Goal: Information Seeking & Learning: Learn about a topic

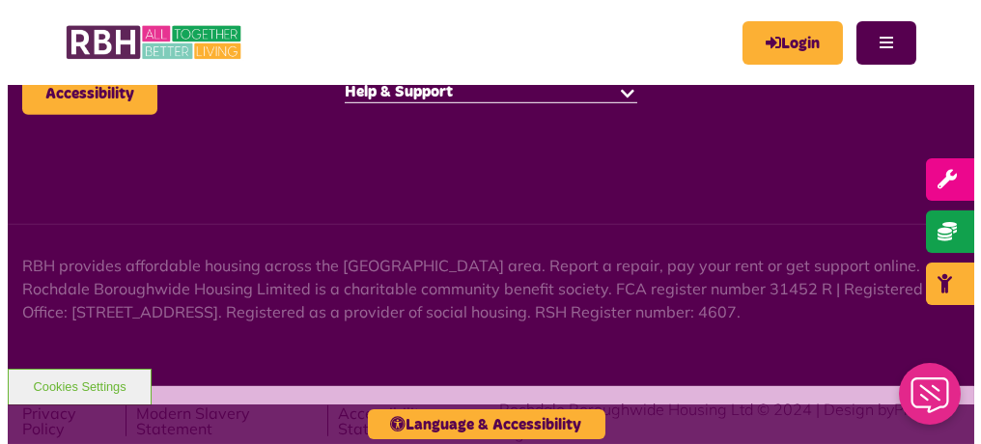
scroll to position [2675, 0]
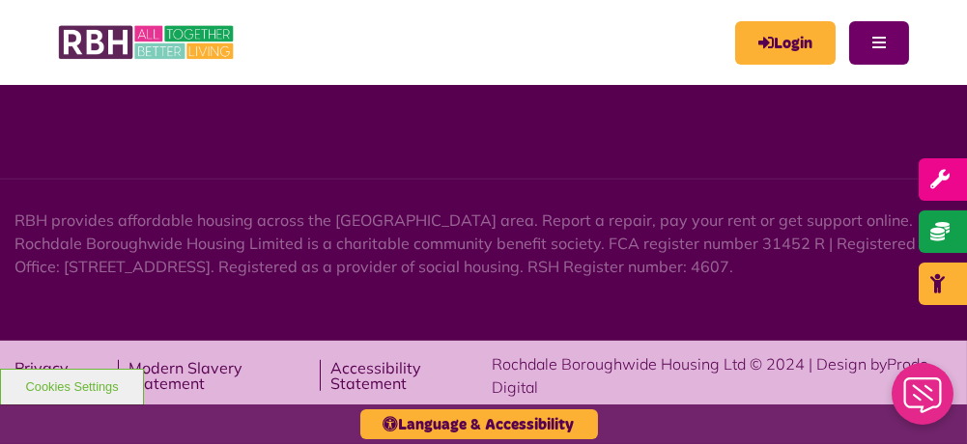
click at [870, 40] on button "Menu" at bounding box center [879, 42] width 60 height 43
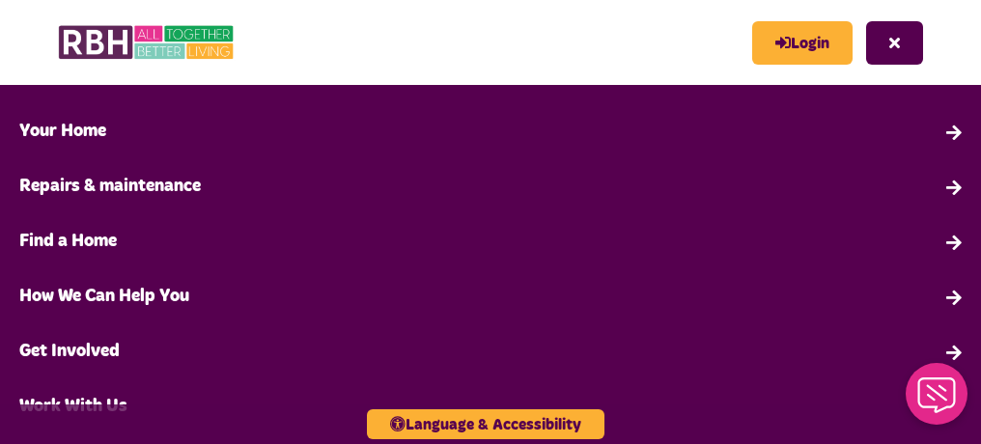
scroll to position [193, 0]
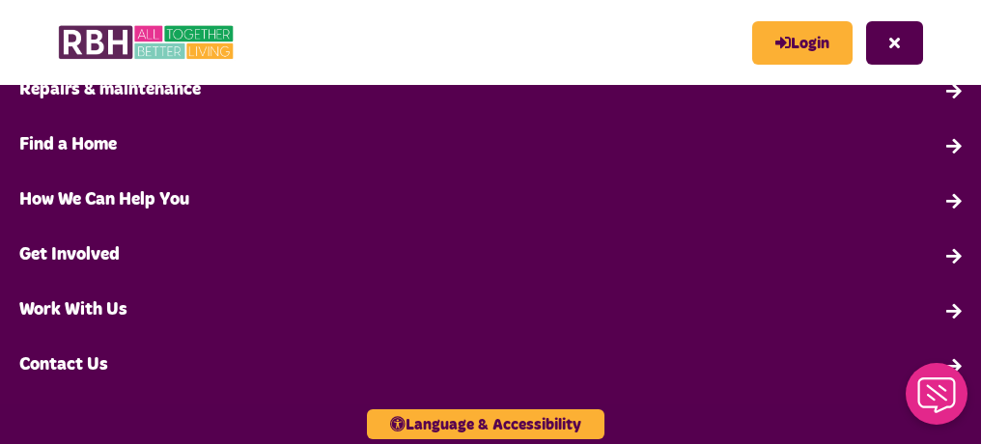
click at [114, 305] on link "Work With Us" at bounding box center [490, 310] width 981 height 55
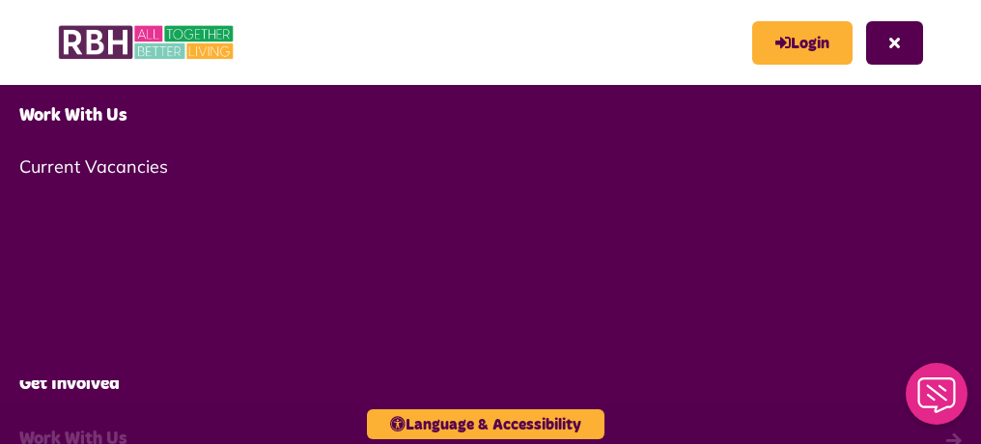
scroll to position [0, 0]
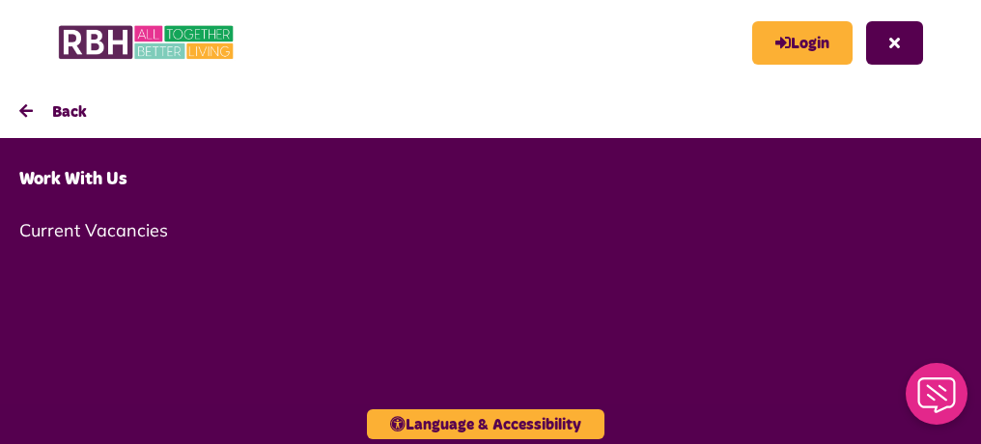
click at [32, 108] on button "Back" at bounding box center [490, 111] width 981 height 53
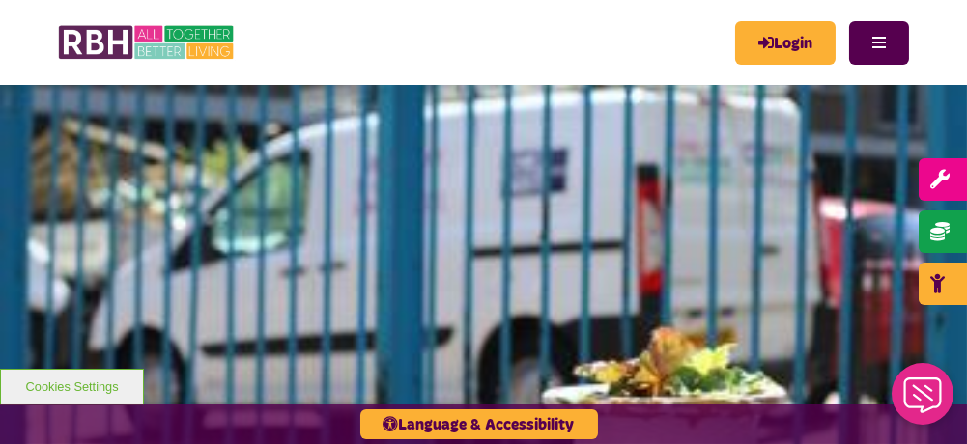
scroll to position [1516, 0]
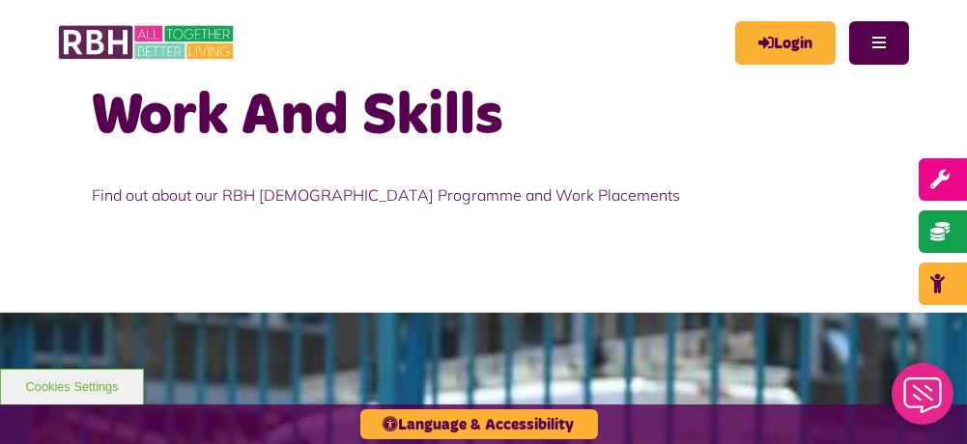
click at [397, 154] on h2 "Work And Skills" at bounding box center [483, 116] width 783 height 75
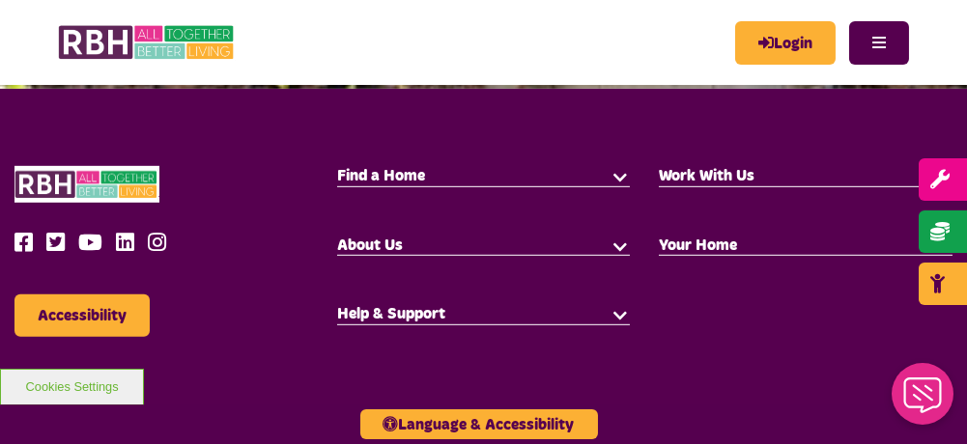
scroll to position [2481, 0]
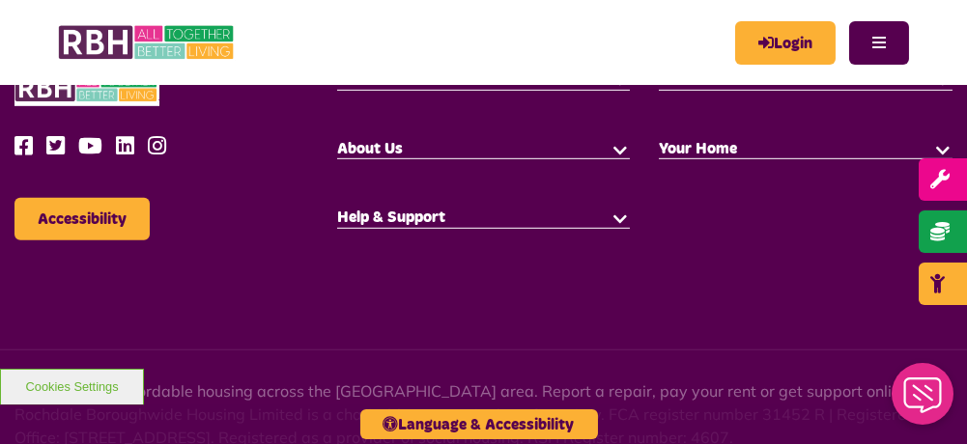
click at [940, 89] on button "button" at bounding box center [942, 79] width 19 height 19
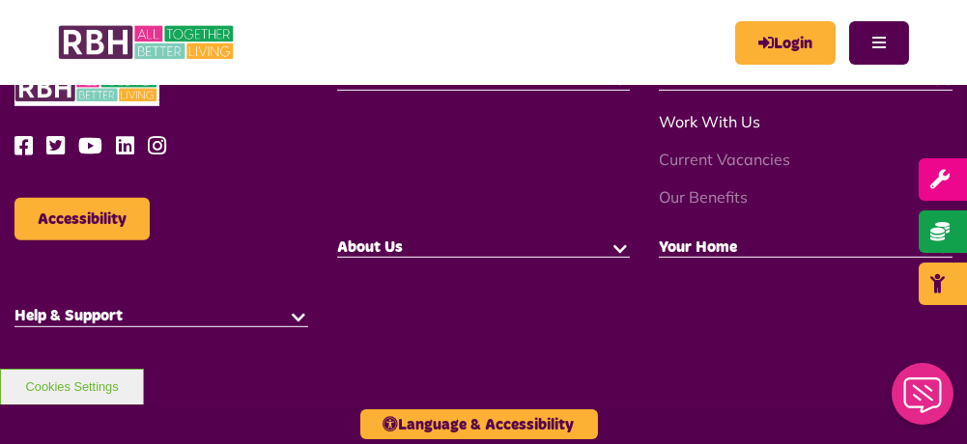
click at [725, 131] on link "Work With Us" at bounding box center [708, 121] width 101 height 19
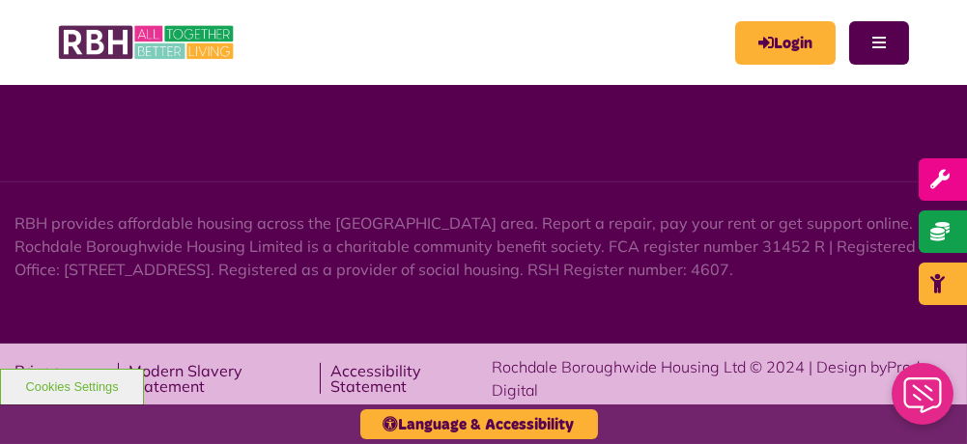
scroll to position [1579, 0]
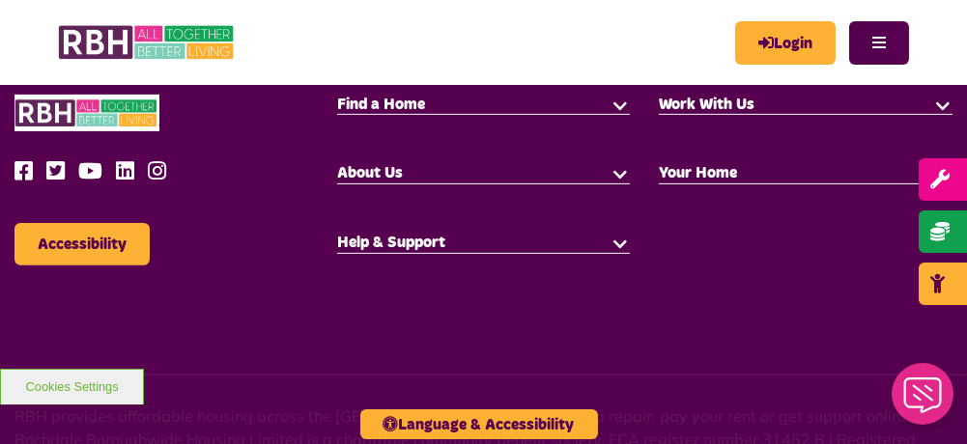
click at [617, 172] on button "button" at bounding box center [619, 172] width 19 height 19
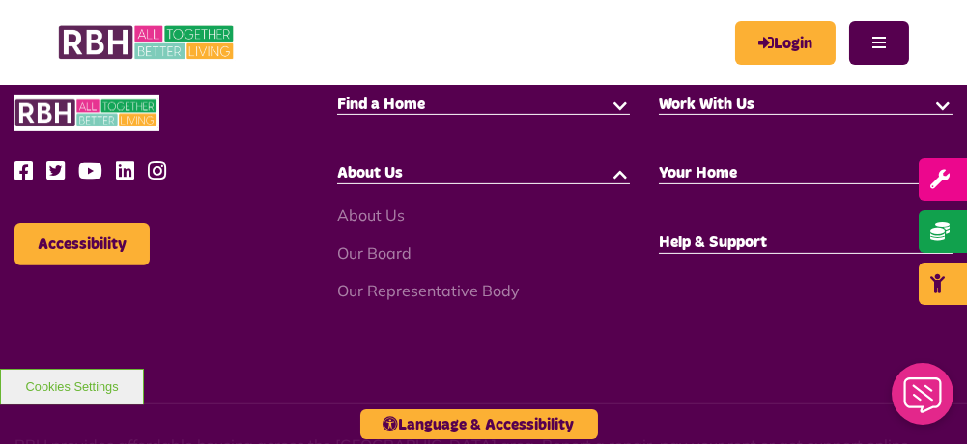
click at [686, 242] on span "Help & Support" at bounding box center [712, 242] width 108 height 15
click at [713, 242] on span "Help & Support" at bounding box center [712, 242] width 108 height 15
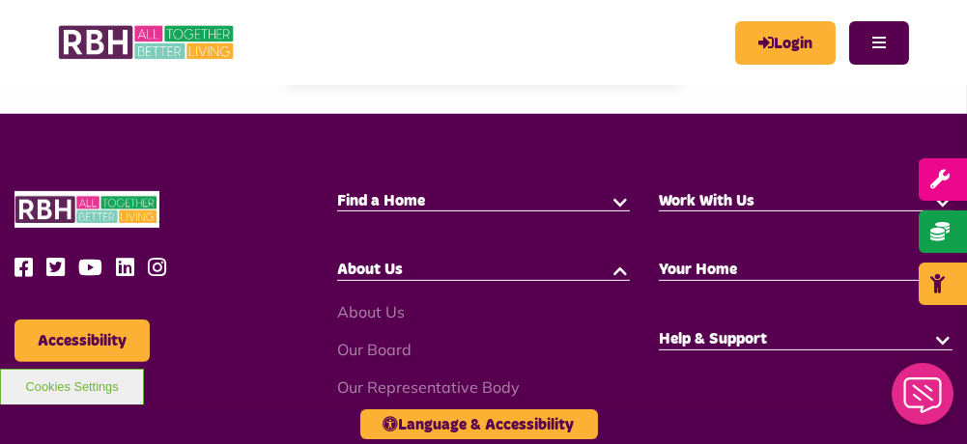
click at [941, 339] on button "button" at bounding box center [942, 338] width 19 height 19
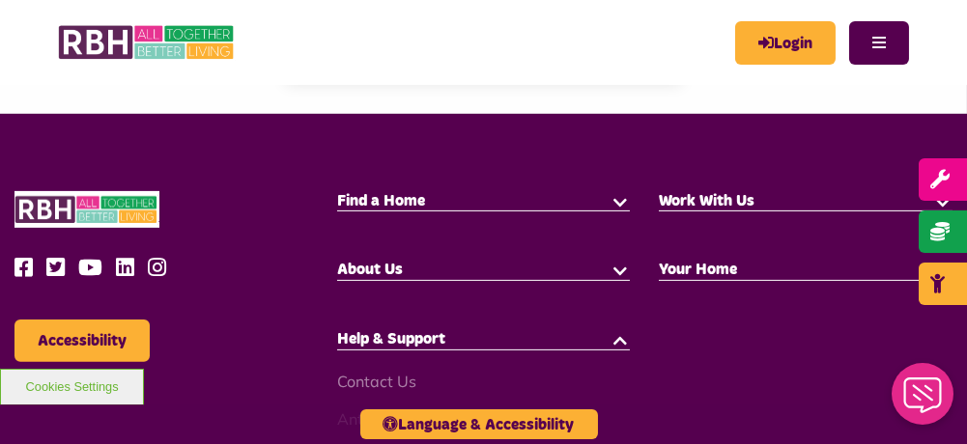
click at [614, 266] on button "button" at bounding box center [619, 269] width 19 height 19
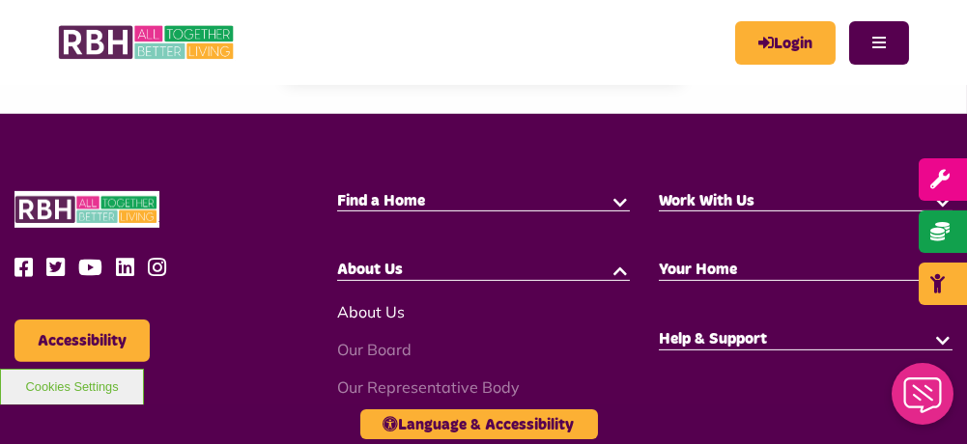
click at [387, 307] on link "About Us" at bounding box center [371, 311] width 68 height 19
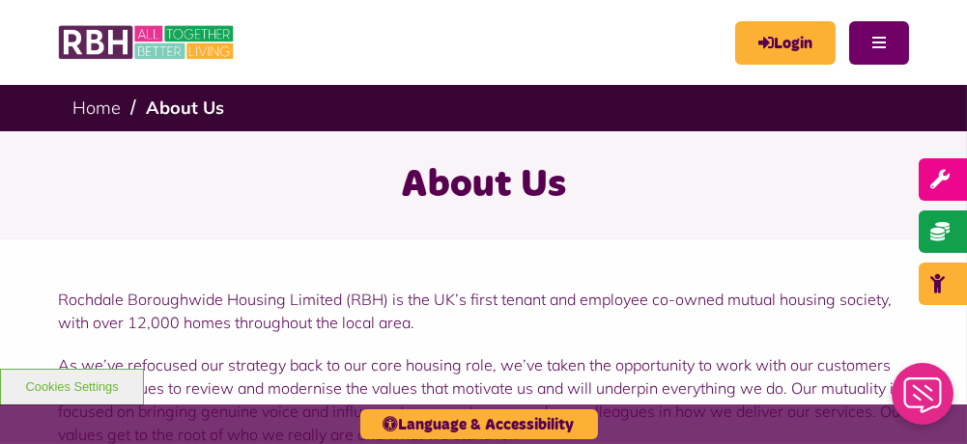
click at [859, 39] on button "Menu" at bounding box center [879, 42] width 60 height 43
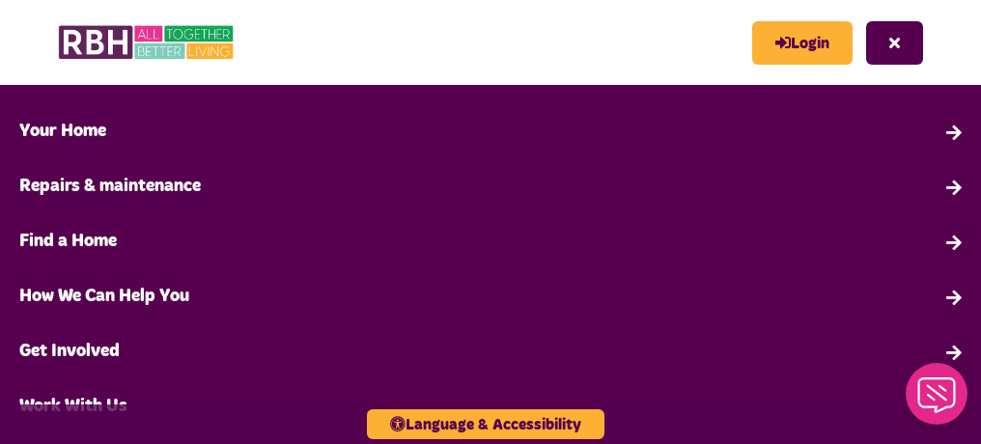
scroll to position [193, 0]
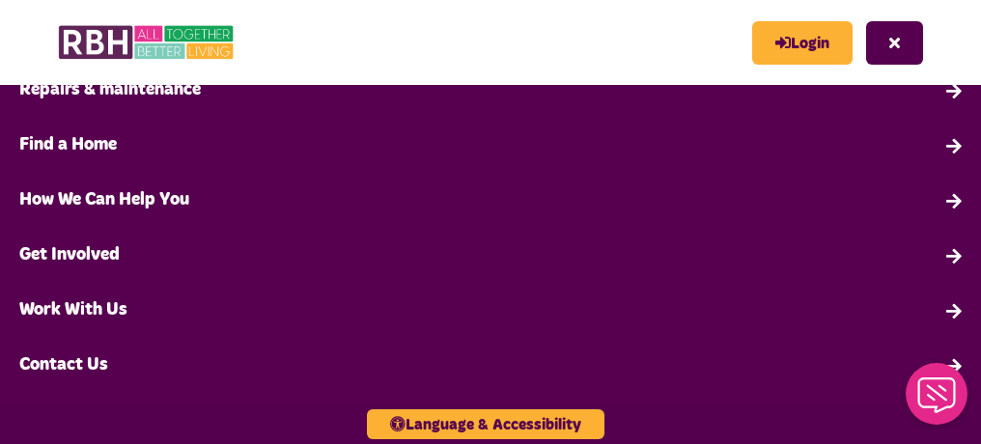
click at [143, 200] on link "How We Can Help You" at bounding box center [490, 200] width 981 height 55
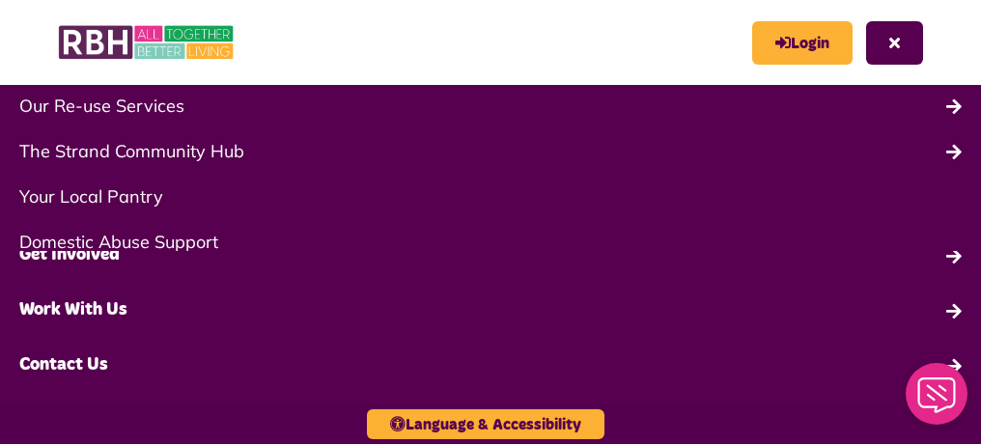
click at [152, 149] on link "The Strand Community Hub" at bounding box center [490, 150] width 981 height 45
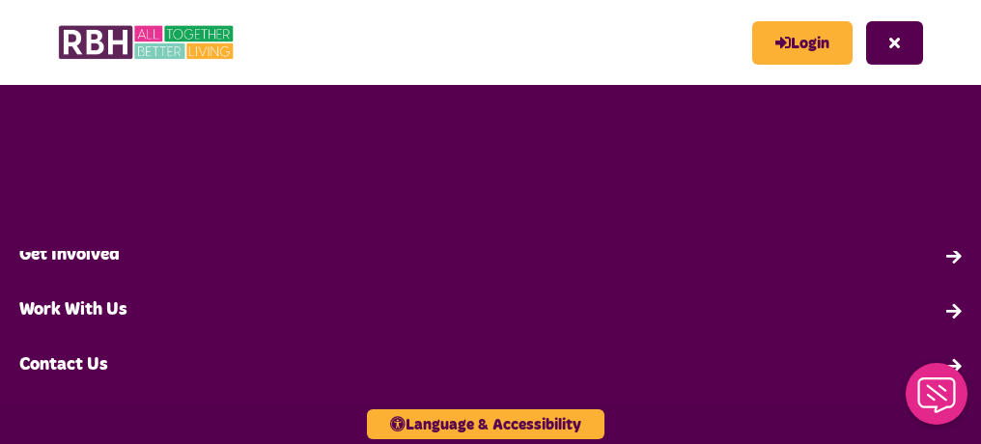
scroll to position [0, 0]
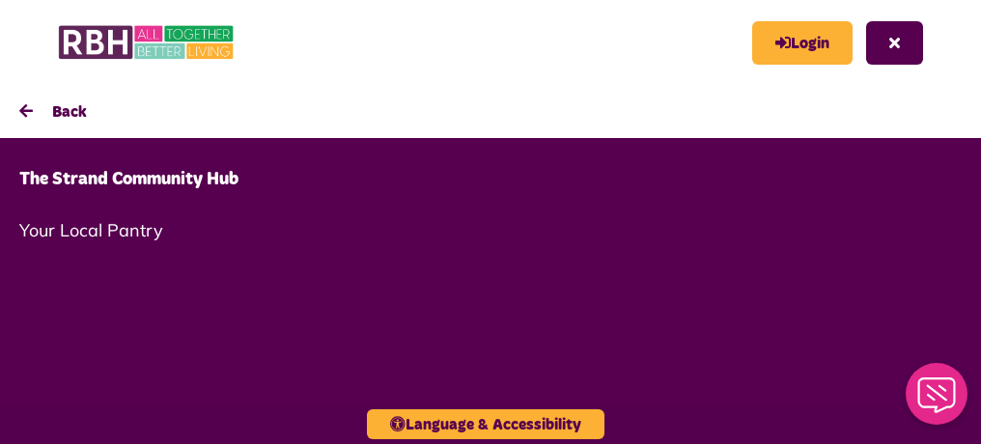
click at [147, 231] on link "Your Local Pantry" at bounding box center [490, 230] width 981 height 45
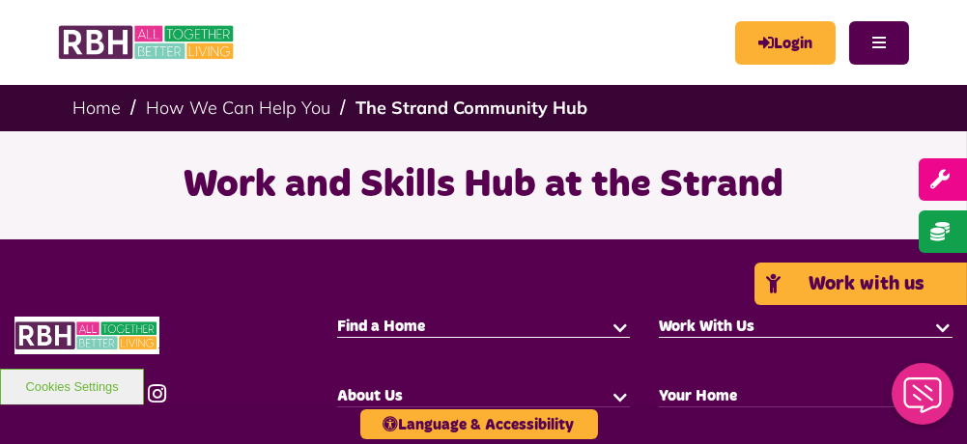
click at [924, 279] on link "Work with us" at bounding box center [860, 284] width 212 height 42
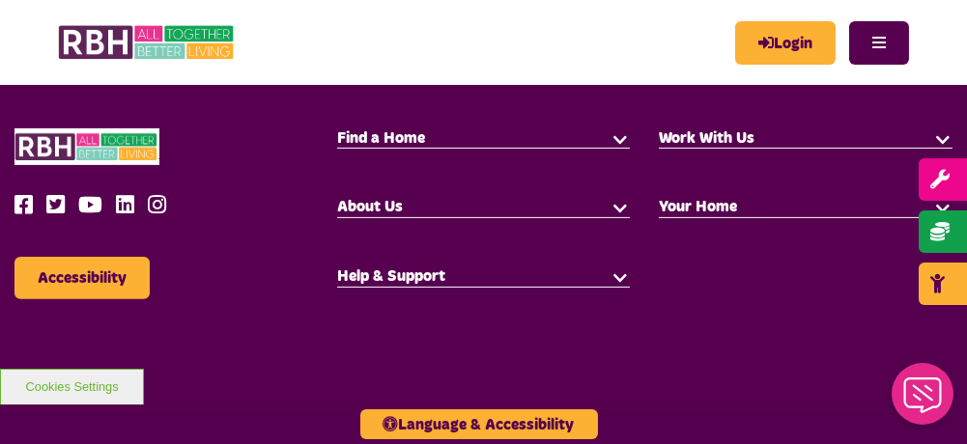
scroll to position [1448, 0]
